Goal: Find specific page/section

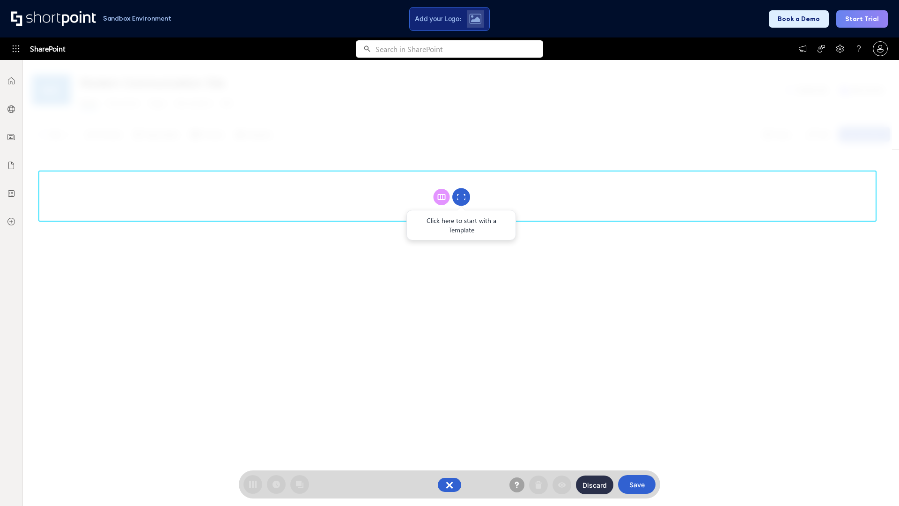
click at [461, 197] on circle at bounding box center [462, 197] width 18 height 18
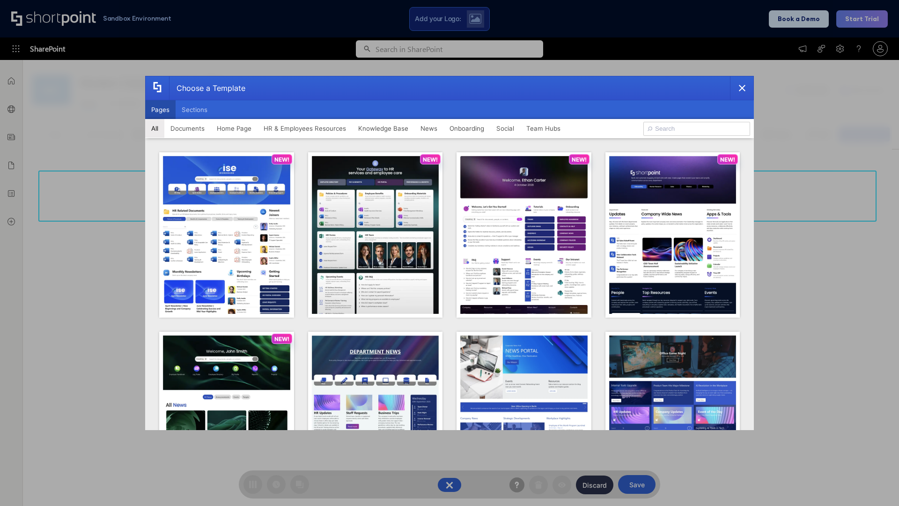
click at [160, 110] on button "Pages" at bounding box center [160, 109] width 30 height 19
type input "HR 11"
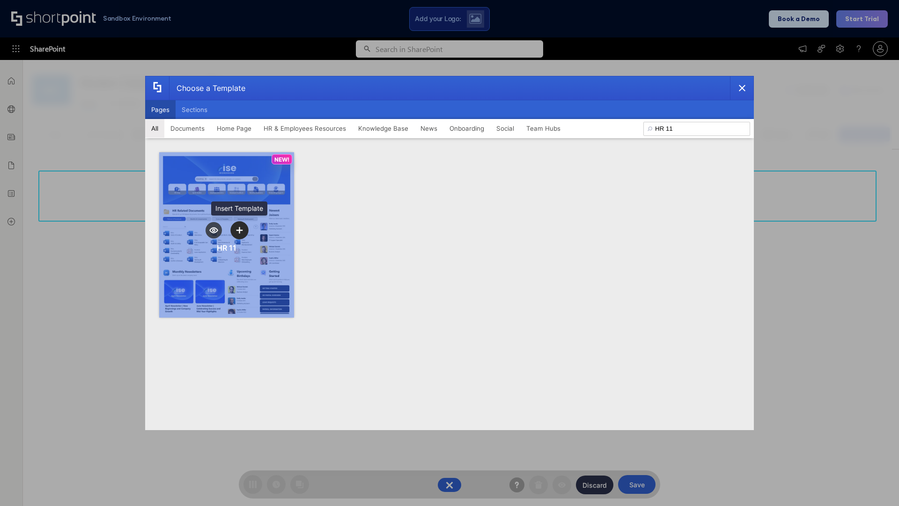
click at [239, 230] on icon "template selector" at bounding box center [239, 230] width 7 height 7
